Goal: Information Seeking & Learning: Understand process/instructions

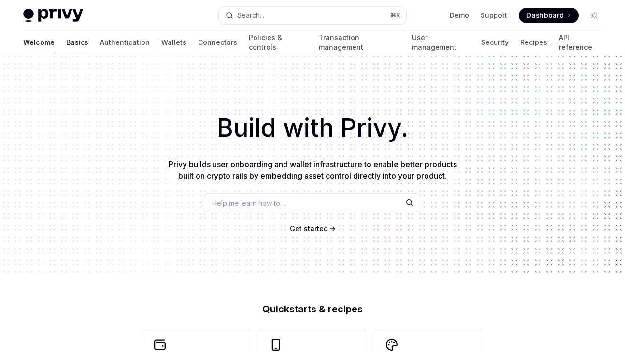
click at [66, 51] on link "Basics" at bounding box center [77, 42] width 22 height 23
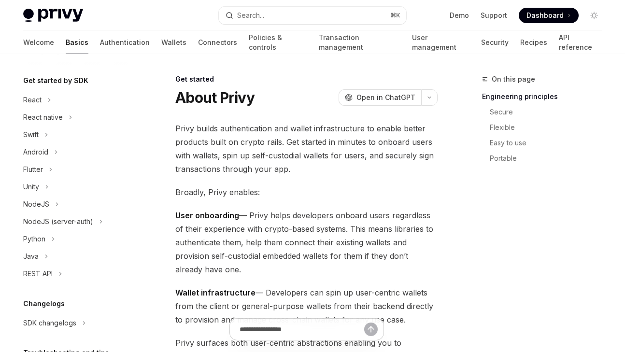
scroll to position [104, 0]
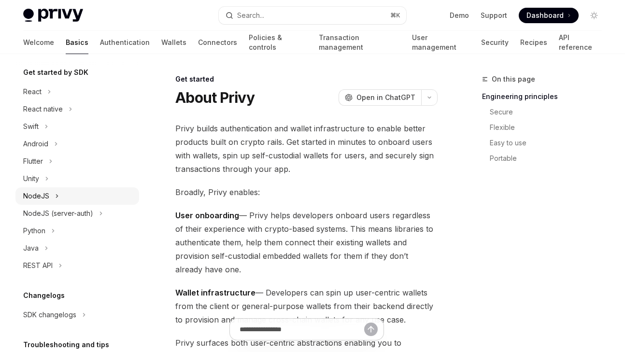
click at [40, 189] on div "NodeJS" at bounding box center [77, 195] width 124 height 17
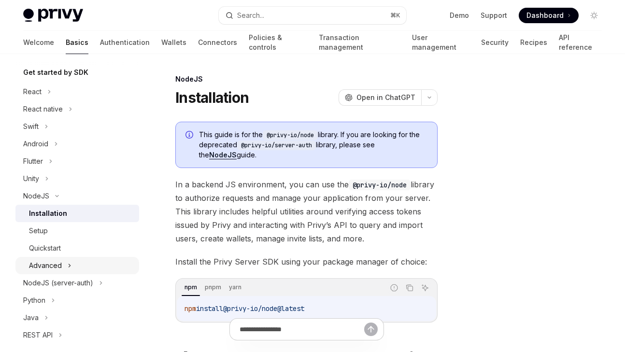
click at [54, 270] on div "Advanced" at bounding box center [45, 266] width 33 height 12
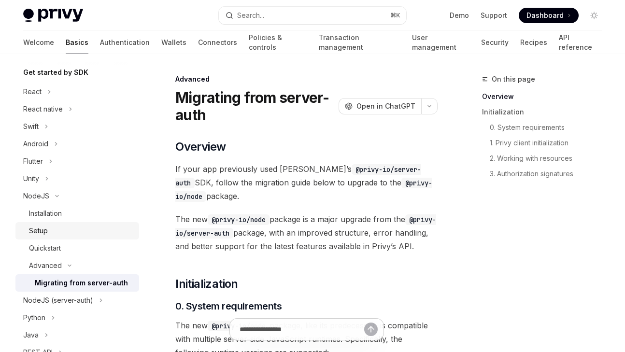
click at [54, 233] on div "Setup" at bounding box center [81, 231] width 104 height 12
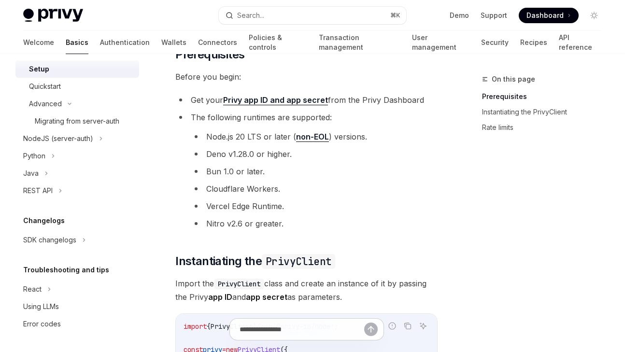
scroll to position [119, 0]
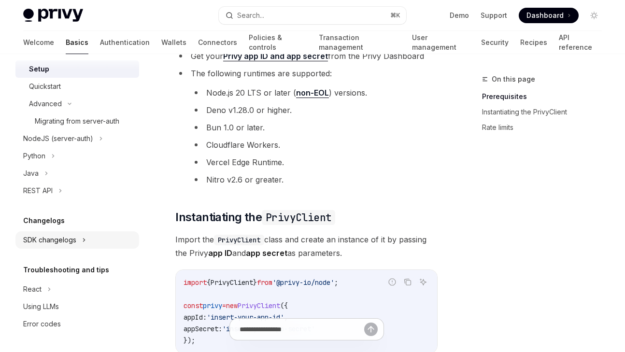
click at [51, 240] on div "SDK changelogs" at bounding box center [49, 240] width 53 height 12
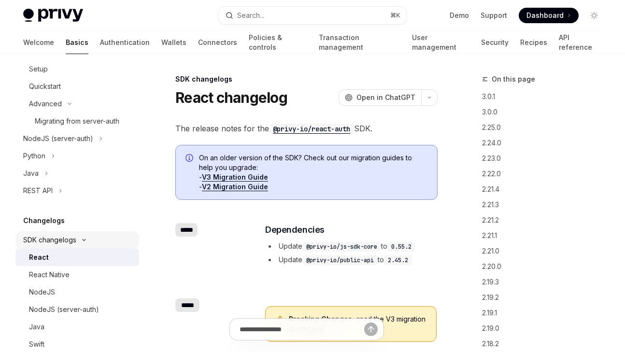
scroll to position [354, 0]
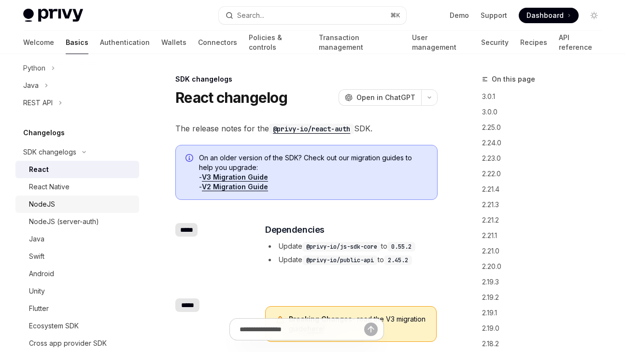
click at [54, 200] on div "NodeJS" at bounding box center [42, 205] width 26 height 12
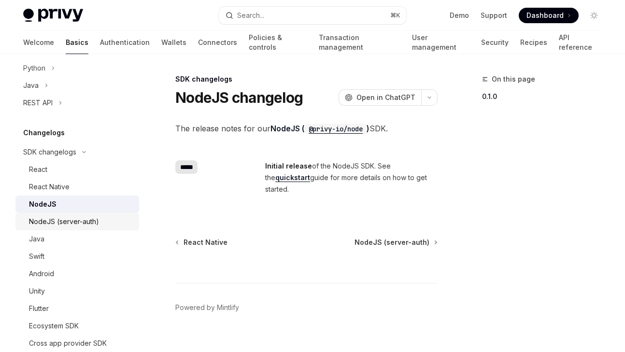
click at [94, 229] on link "NodeJS (server-auth)" at bounding box center [77, 221] width 124 height 17
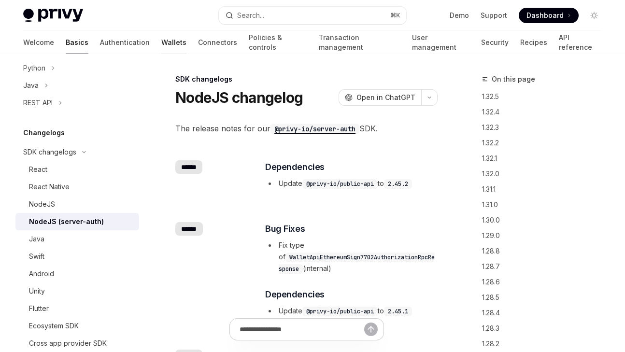
click at [161, 49] on link "Wallets" at bounding box center [173, 42] width 25 height 23
type textarea "*"
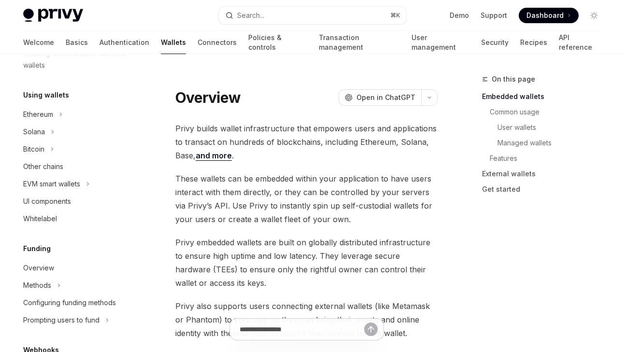
scroll to position [209, 0]
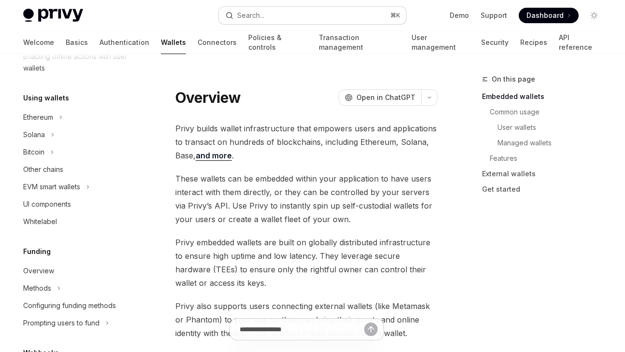
click at [251, 16] on div "Search..." at bounding box center [250, 16] width 27 height 12
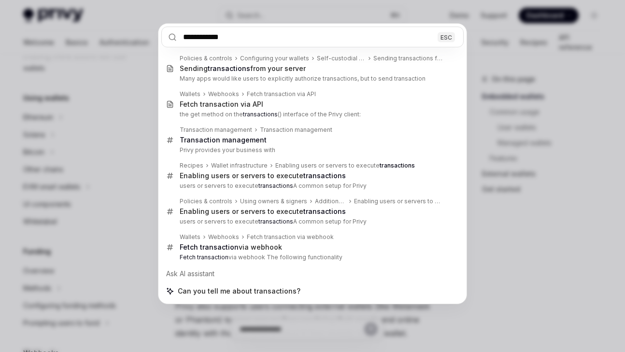
click at [184, 40] on input "**********" at bounding box center [312, 37] width 302 height 21
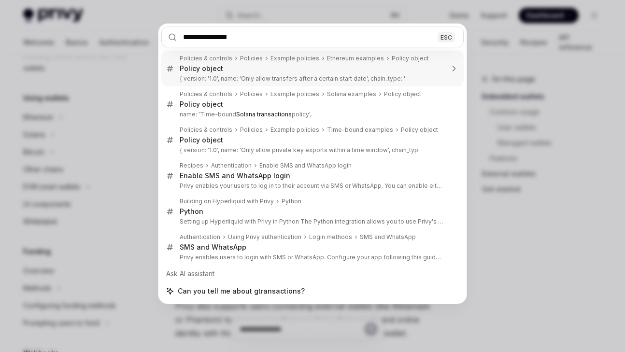
type input "**********"
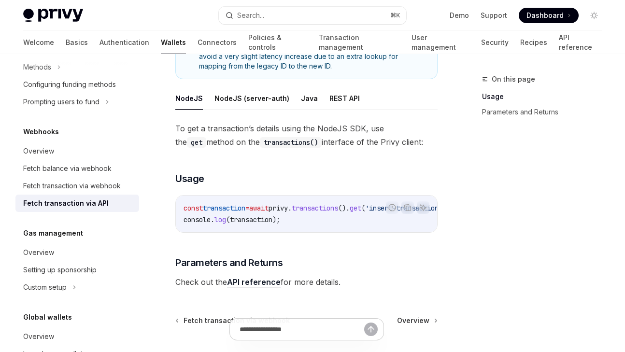
scroll to position [174, 0]
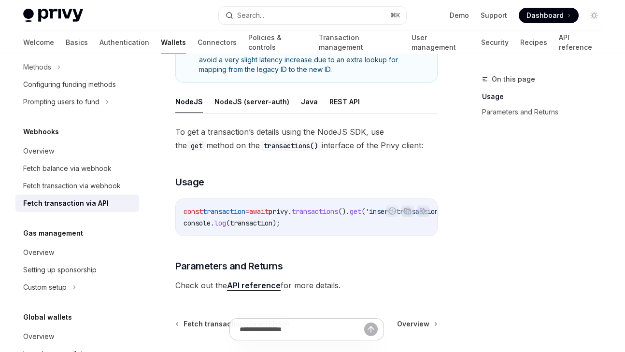
click at [251, 289] on link "API reference" at bounding box center [254, 286] width 54 height 10
type textarea "*"
